Goal: Communication & Community: Answer question/provide support

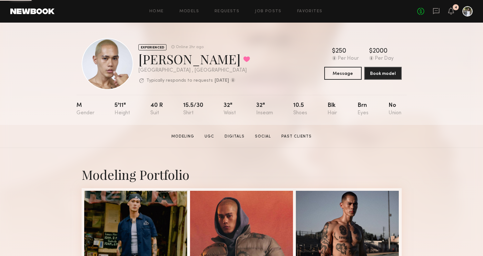
click at [434, 6] on div "No fees up to $5,000 4" at bounding box center [444, 11] width 55 height 10
click at [435, 9] on icon at bounding box center [435, 10] width 7 height 7
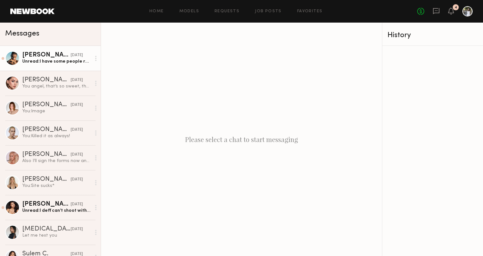
click at [47, 57] on div "[PERSON_NAME]" at bounding box center [46, 55] width 48 height 6
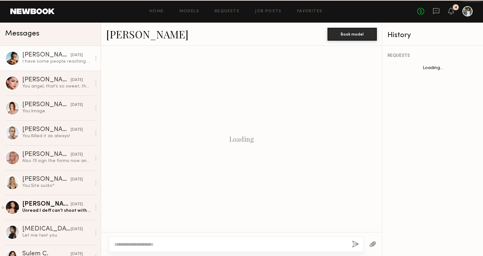
scroll to position [361, 0]
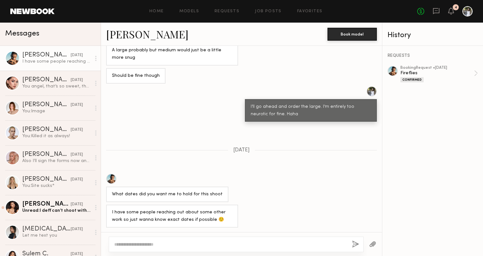
click at [186, 241] on textarea at bounding box center [230, 244] width 232 height 6
type textarea "**********"
click at [352, 241] on button "button" at bounding box center [355, 244] width 7 height 8
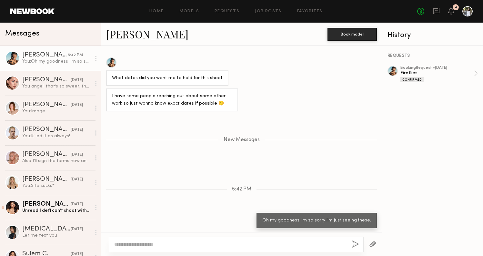
click at [217, 241] on textarea at bounding box center [230, 244] width 232 height 6
type textarea "*"
type textarea "**********"
click at [352, 240] on button "button" at bounding box center [355, 244] width 7 height 8
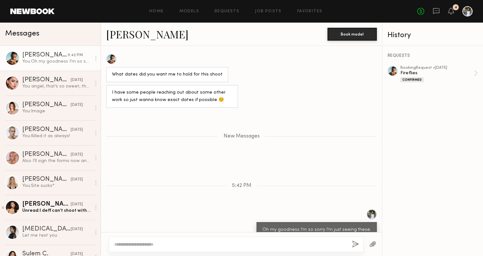
scroll to position [508, 0]
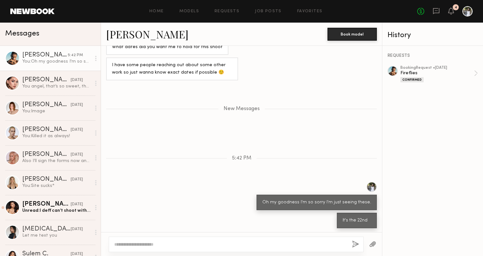
click at [300, 241] on textarea at bounding box center [230, 244] width 232 height 6
click at [351, 243] on div "**********" at bounding box center [236, 243] width 255 height 15
click at [333, 243] on textarea "**********" at bounding box center [230, 244] width 232 height 6
type textarea "**********"
click at [356, 241] on button "button" at bounding box center [355, 244] width 7 height 8
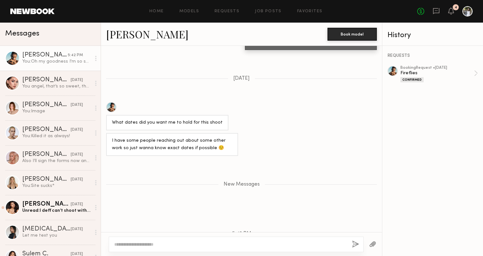
scroll to position [1244, 0]
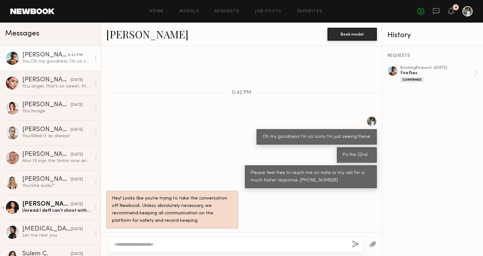
click at [193, 243] on textarea at bounding box center [230, 244] width 232 height 6
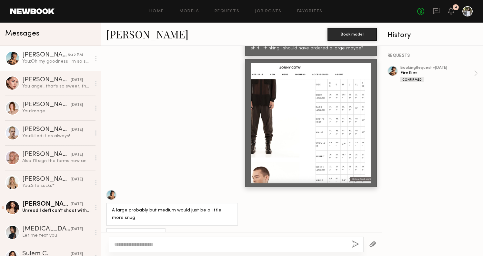
scroll to position [678, 0]
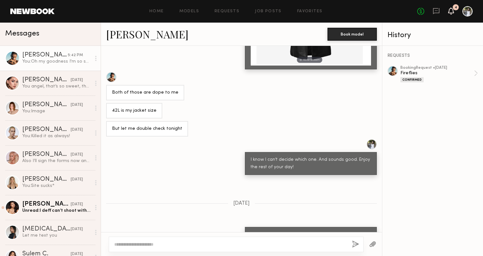
click at [450, 14] on icon at bounding box center [451, 14] width 2 height 1
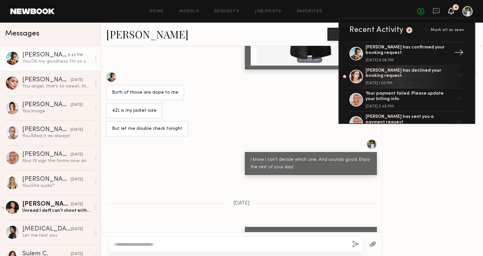
click at [438, 56] on div "[PERSON_NAME] has confirmed your booking request. [DATE] 6:58 PM" at bounding box center [407, 53] width 84 height 17
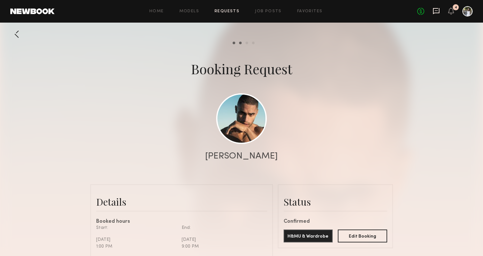
click at [439, 10] on icon at bounding box center [436, 11] width 6 height 6
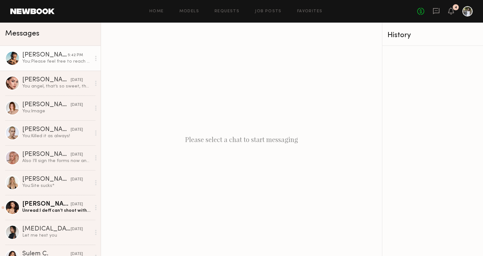
click at [76, 63] on div "You: Please feel free to reach me on insta or my cell for a much faster respons…" at bounding box center [56, 61] width 69 height 6
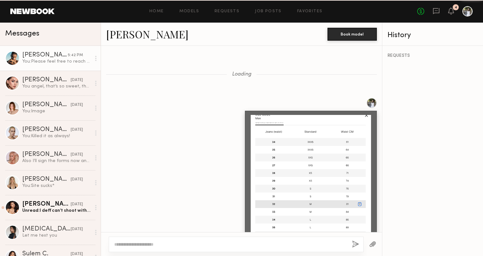
scroll to position [1195, 0]
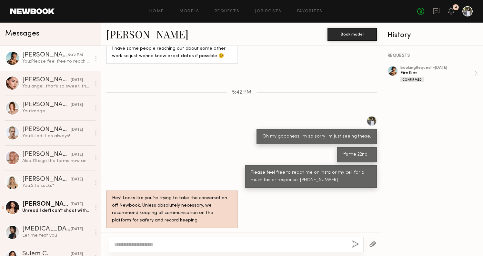
click at [149, 237] on div at bounding box center [236, 243] width 255 height 15
click at [149, 239] on div at bounding box center [236, 243] width 255 height 15
click at [145, 242] on textarea at bounding box center [230, 244] width 232 height 6
type textarea "*"
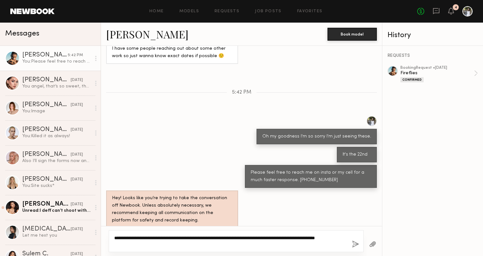
type textarea "**********"
click at [350, 244] on div "**********" at bounding box center [236, 241] width 255 height 22
click at [353, 243] on button "button" at bounding box center [355, 244] width 7 height 8
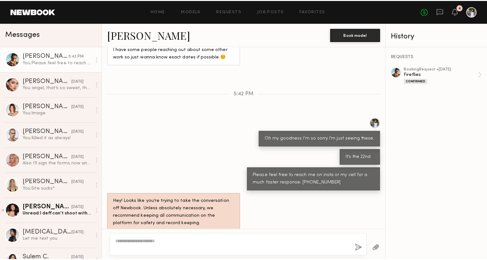
scroll to position [1277, 0]
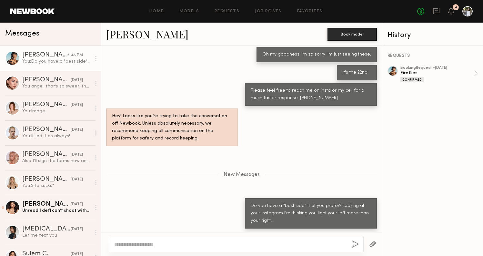
click at [133, 245] on textarea at bounding box center [230, 244] width 232 height 6
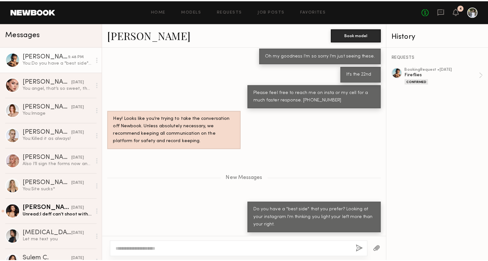
scroll to position [1272, 0]
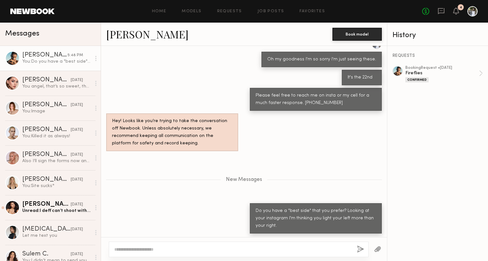
click at [380, 245] on button "button" at bounding box center [377, 249] width 7 height 8
click at [182, 248] on textarea at bounding box center [232, 249] width 237 height 6
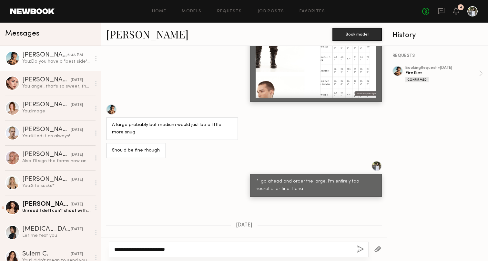
scroll to position [7194, 0]
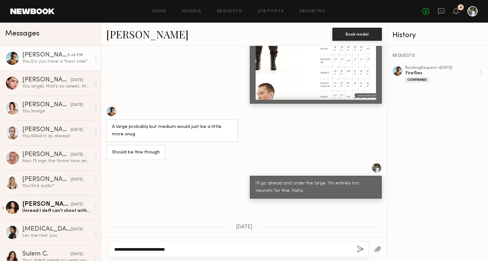
type textarea "**********"
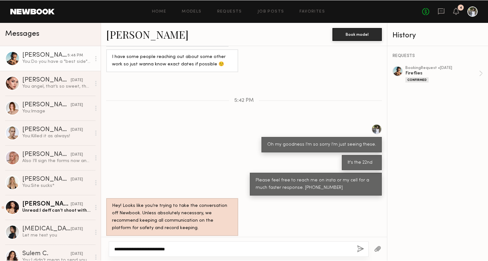
scroll to position [7468, 0]
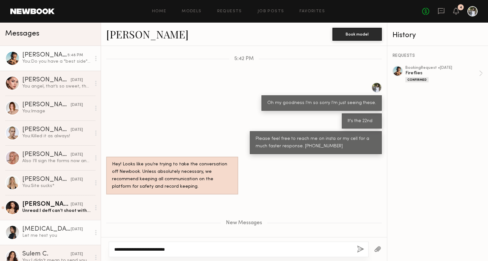
drag, startPoint x: 203, startPoint y: 248, endPoint x: 100, endPoint y: 242, distance: 103.0
click at [100, 242] on div "Messages [PERSON_NAME] 5:48 PM You: Do you have a "best side" that you prefer? …" at bounding box center [244, 142] width 488 height 238
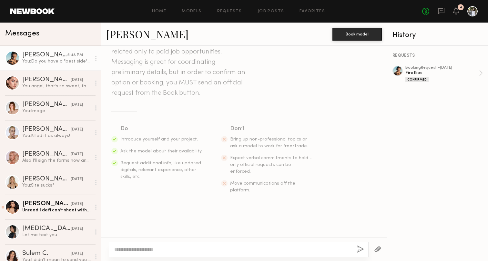
scroll to position [0, 0]
